Goal: Book appointment/travel/reservation

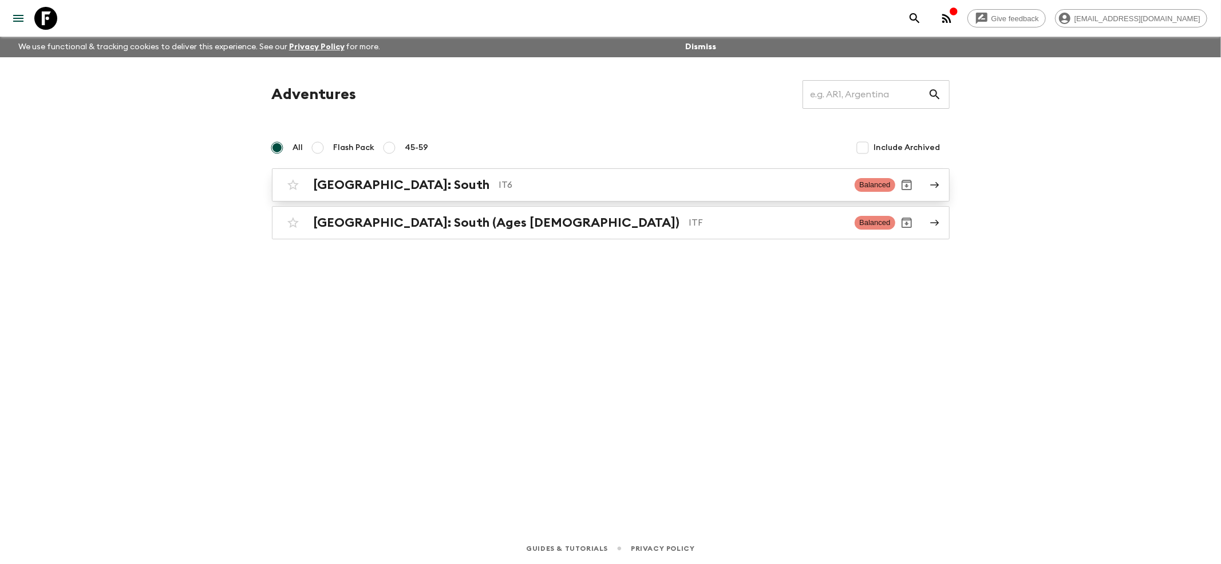
click at [366, 176] on div "[GEOGRAPHIC_DATA]: South IT6 Balanced" at bounding box center [588, 184] width 613 height 23
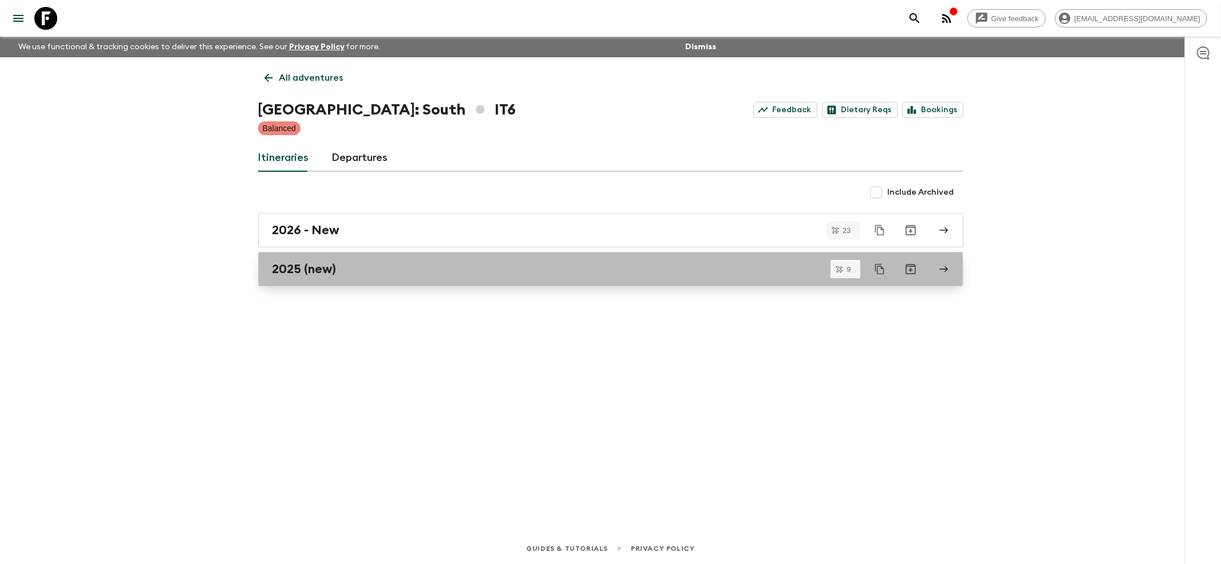
click at [296, 272] on h2 "2025 (new)" at bounding box center [304, 269] width 64 height 15
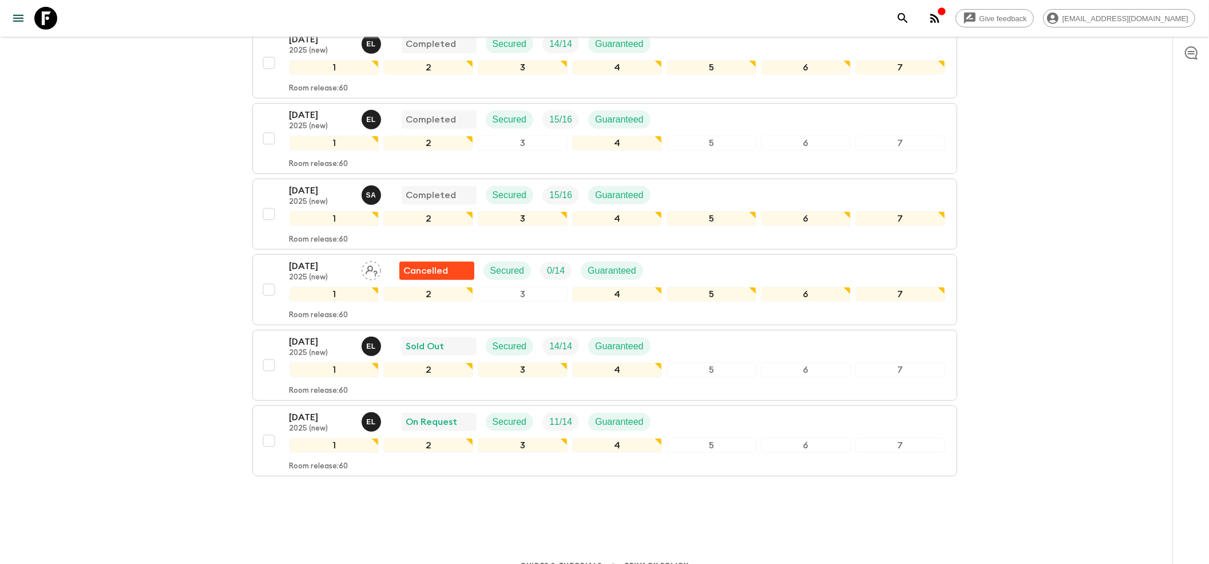
scroll to position [467, 0]
click at [309, 196] on p "2025 (new)" at bounding box center [321, 200] width 63 height 9
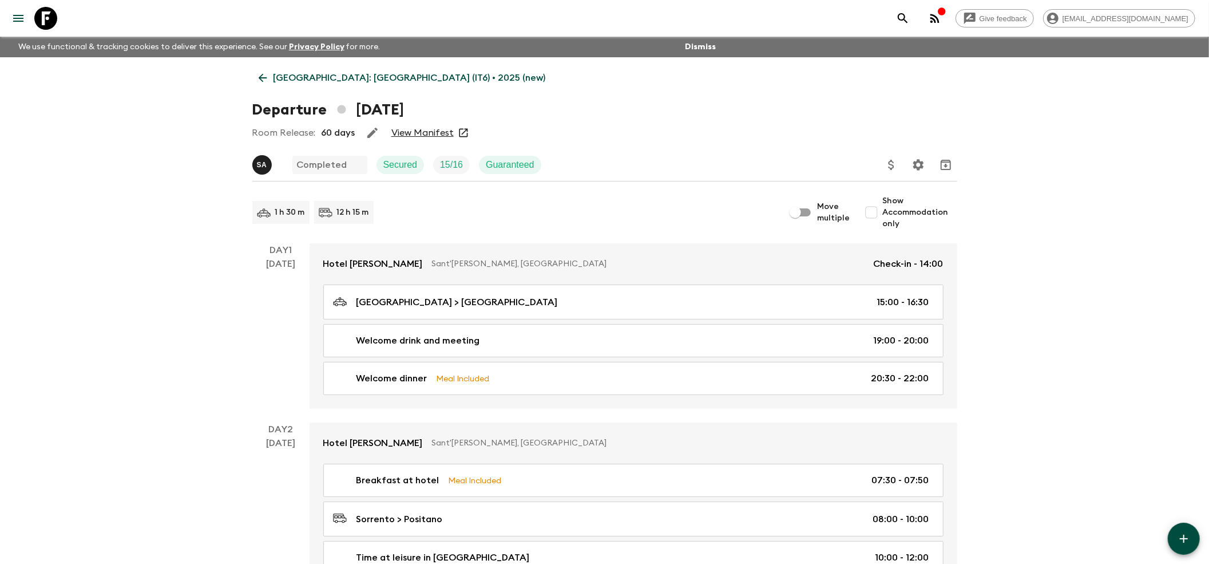
click at [412, 132] on link "View Manifest" at bounding box center [422, 132] width 62 height 11
click at [261, 80] on icon at bounding box center [262, 78] width 9 height 9
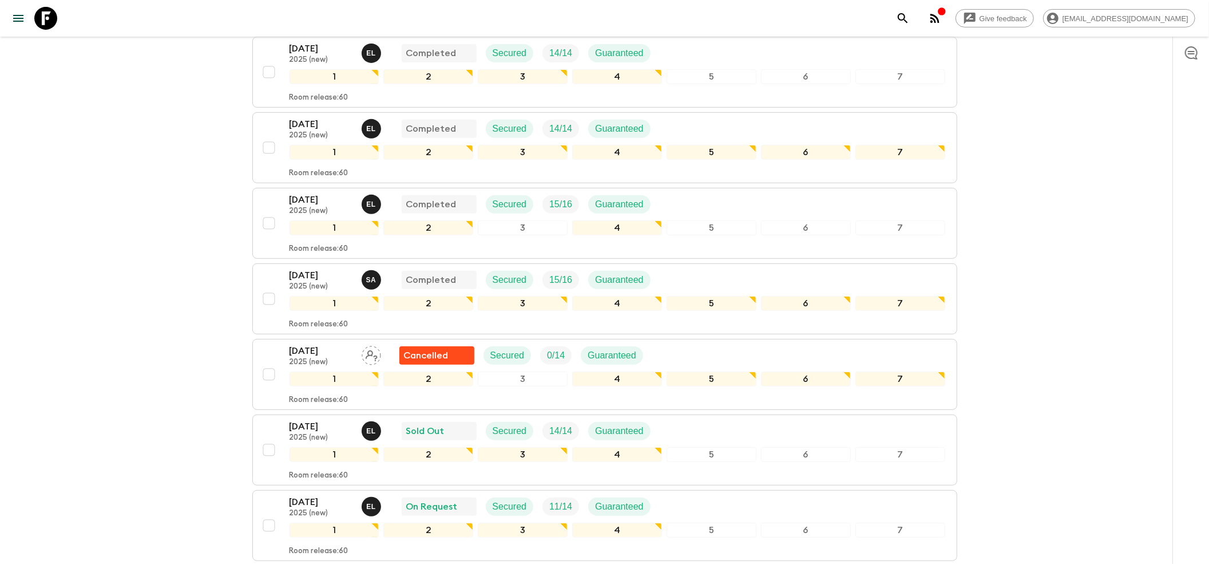
scroll to position [458, 0]
